Goal: Task Accomplishment & Management: Complete application form

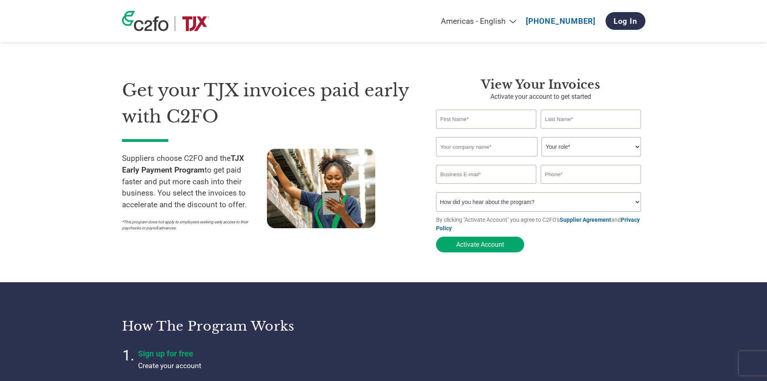
click at [464, 122] on input "text" at bounding box center [486, 119] width 101 height 19
click at [443, 77] on div "Get your TJX invoices paid early with C2FO Suppliers choose C2FO and the TJX Ea…" at bounding box center [384, 150] width 524 height 211
click at [590, 119] on input "text" at bounding box center [591, 119] width 101 height 19
click at [491, 122] on input "text" at bounding box center [486, 119] width 101 height 19
click at [440, 136] on div "Invalid first name or first name is too long Invalid last name or last name is …" at bounding box center [540, 133] width 209 height 8
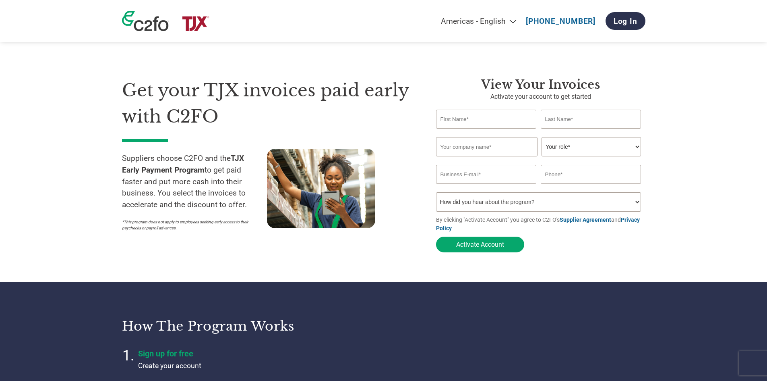
click at [474, 120] on input "text" at bounding box center [486, 119] width 101 height 19
click at [456, 67] on div "Get your TJX invoices paid early with C2FO Suppliers choose C2FO and the TJX Ea…" at bounding box center [384, 150] width 524 height 211
click at [599, 146] on select "Your role* CFO Controller Credit Manager Finance Director Treasurer CEO Preside…" at bounding box center [592, 146] width 100 height 19
select select "CONTROLLER"
click at [542, 138] on select "Your role* CFO Controller Credit Manager Finance Director Treasurer CEO Preside…" at bounding box center [592, 146] width 100 height 19
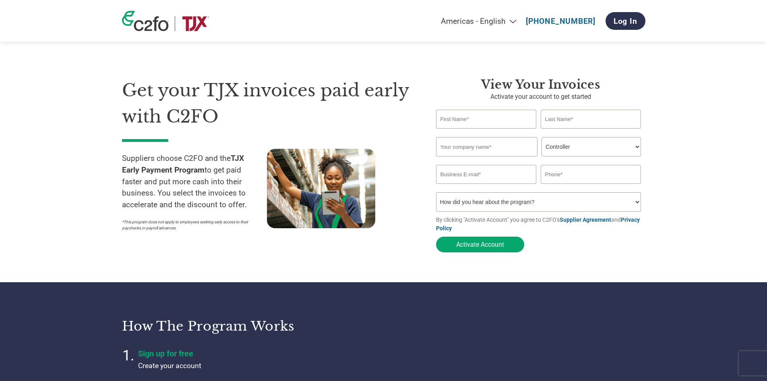
click at [469, 113] on input "text" at bounding box center [486, 119] width 101 height 19
click at [392, 111] on h1 "Get your TJX invoices paid early with C2FO" at bounding box center [267, 103] width 290 height 52
click at [474, 126] on input "text" at bounding box center [486, 119] width 101 height 19
type input "Meaghan"
type input "McCafferty-Beggs"
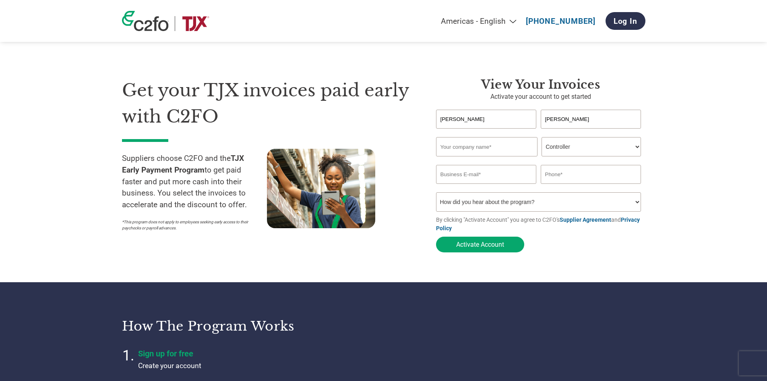
click at [513, 162] on div "Invalid company name or company name is too long" at bounding box center [538, 159] width 205 height 4
click at [508, 151] on input "text" at bounding box center [487, 146] width 102 height 19
type input "Quartz & Canary"
click at [484, 174] on input "email" at bounding box center [486, 174] width 101 height 19
type input "connect@quartzandcanary.com"
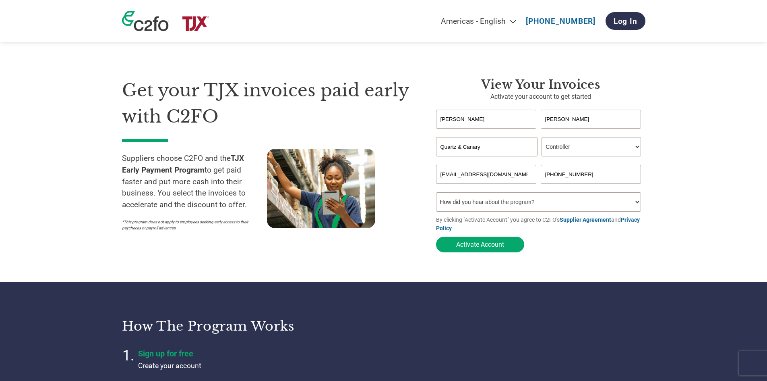
type input "289-221-6349"
drag, startPoint x: 494, startPoint y: 195, endPoint x: 500, endPoint y: 205, distance: 11.5
click at [494, 195] on select "How did you hear about the program? Received a letter Email Social Media Online…" at bounding box center [538, 201] width 205 height 19
click at [498, 206] on select "How did you hear about the program? Received a letter Email Social Media Online…" at bounding box center [538, 201] width 205 height 19
click at [549, 205] on select "How did you hear about the program? Received a letter Email Social Media Online…" at bounding box center [538, 201] width 205 height 19
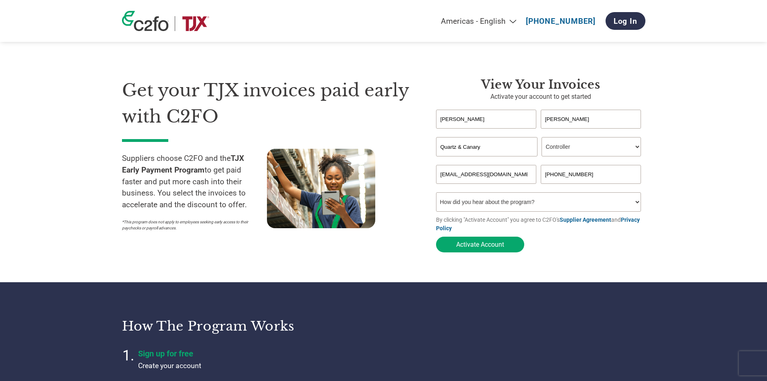
select select "Email"
click at [436, 195] on select "How did you hear about the program? Received a letter Email Social Media Online…" at bounding box center [538, 201] width 205 height 19
click at [499, 180] on input "connect@quartzandcanary.com" at bounding box center [486, 174] width 101 height 19
click at [528, 175] on input "connect@quartzandcanary.com" at bounding box center [486, 174] width 101 height 19
drag, startPoint x: 528, startPoint y: 175, endPoint x: 408, endPoint y: 179, distance: 120.1
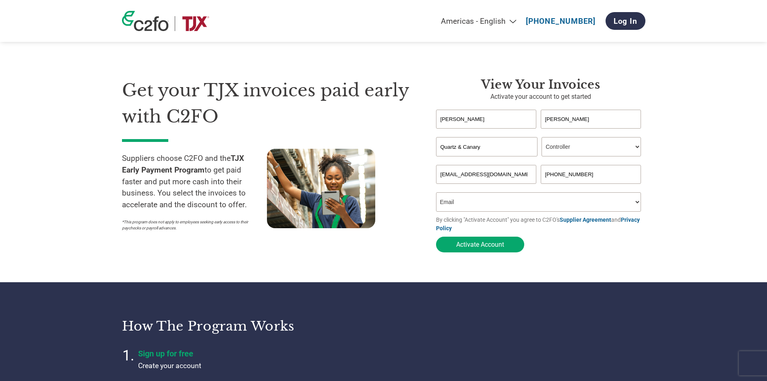
click at [408, 179] on div "Get your TJX invoices paid early with C2FO Suppliers choose C2FO and the TJX Ea…" at bounding box center [384, 150] width 524 height 211
click at [579, 247] on form "Meaghan McCafferty-Beggs Invalid first name or first name is too long Invalid l…" at bounding box center [540, 183] width 209 height 147
drag, startPoint x: 707, startPoint y: 188, endPoint x: 702, endPoint y: 193, distance: 6.9
click at [707, 189] on section "Get your TJX invoices paid early with C2FO Suppliers choose C2FO and the TJX Ea…" at bounding box center [383, 157] width 767 height 250
click at [483, 207] on select "How did you hear about the program? Received a letter Email Social Media Online…" at bounding box center [538, 201] width 205 height 19
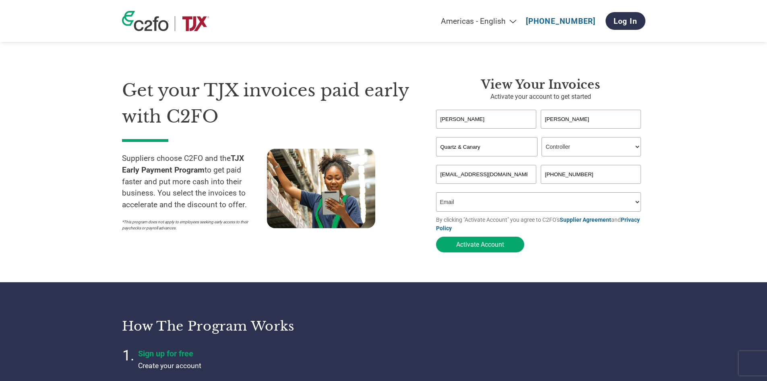
click at [665, 185] on section "Get your TJX invoices paid early with C2FO Suppliers choose C2FO and the TJX Ea…" at bounding box center [383, 157] width 767 height 250
click at [583, 147] on select "Your role* CFO Controller Credit Manager Finance Director Treasurer CEO Preside…" at bounding box center [592, 146] width 100 height 19
click at [542, 138] on select "Your role* CFO Controller Credit Manager Finance Director Treasurer CEO Preside…" at bounding box center [592, 146] width 100 height 19
click at [638, 145] on select "Your role* CFO Controller Credit Manager Finance Director Treasurer CEO Preside…" at bounding box center [592, 146] width 100 height 19
click at [542, 138] on select "Your role* CFO Controller Credit Manager Finance Director Treasurer CEO Preside…" at bounding box center [592, 146] width 100 height 19
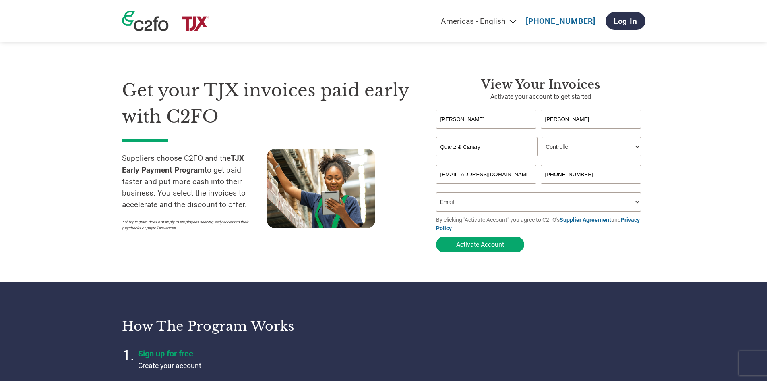
click at [496, 245] on button "Activate Account" at bounding box center [480, 244] width 88 height 16
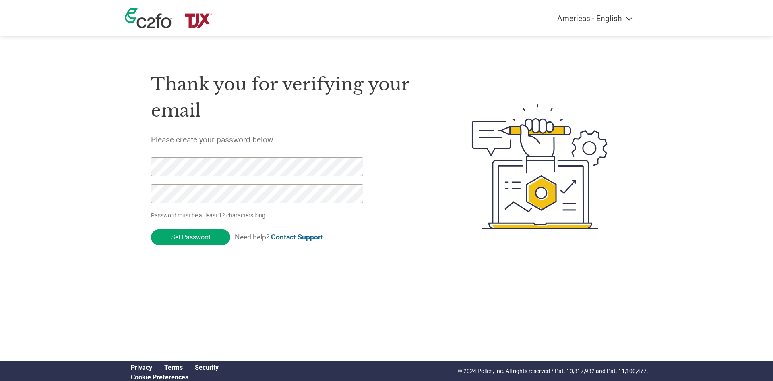
click at [238, 183] on div at bounding box center [252, 184] width 203 height 54
drag, startPoint x: 180, startPoint y: 239, endPoint x: 29, endPoint y: 145, distance: 177.5
click at [29, 145] on div "Americas - English Américas - Español [GEOGRAPHIC_DATA] - Português Amériques -…" at bounding box center [386, 134] width 773 height 269
click at [64, 170] on div "Americas - English Américas - Español [GEOGRAPHIC_DATA] - Português Amériques -…" at bounding box center [386, 134] width 773 height 269
click at [94, 151] on div "Americas - English Américas - Español [GEOGRAPHIC_DATA] - Português Amériques -…" at bounding box center [386, 134] width 773 height 269
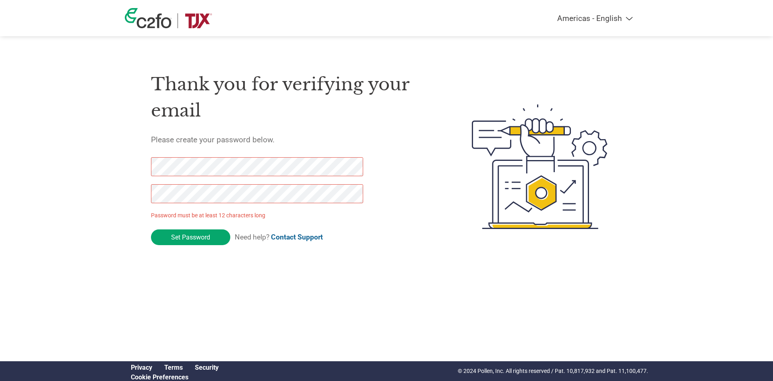
click at [81, 181] on div "Americas - English Américas - Español [GEOGRAPHIC_DATA] - Português Amériques -…" at bounding box center [386, 134] width 773 height 269
drag, startPoint x: 72, startPoint y: 243, endPoint x: 173, endPoint y: 183, distance: 117.2
click at [72, 243] on div "Americas - English Américas - Español [GEOGRAPHIC_DATA] - Português Amériques -…" at bounding box center [386, 134] width 773 height 269
click at [187, 233] on input "Set Password" at bounding box center [190, 237] width 79 height 16
